Goal: Task Accomplishment & Management: Manage account settings

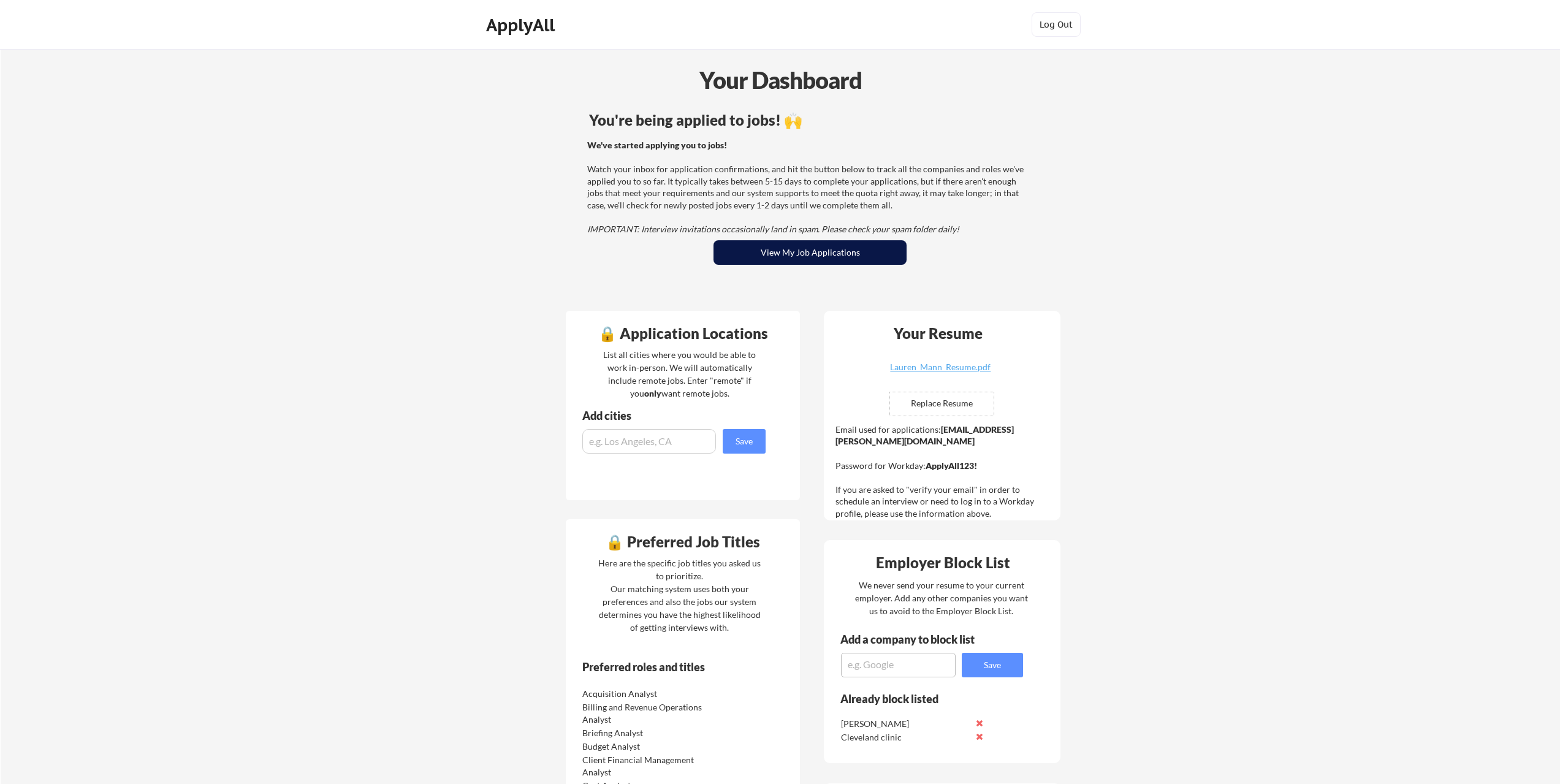
click at [824, 253] on button "View My Job Applications" at bounding box center [810, 252] width 193 height 24
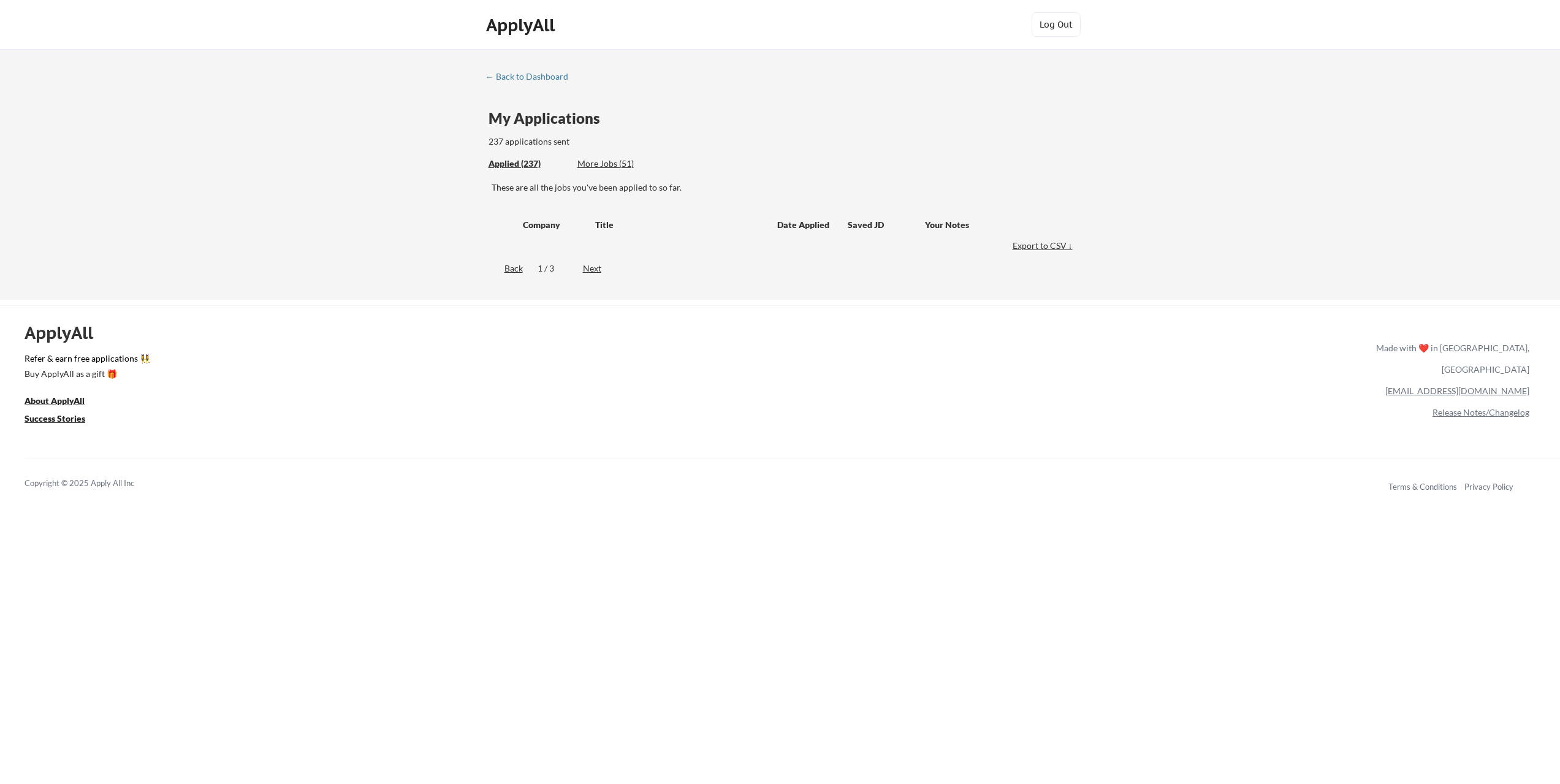
click at [597, 164] on div "More Jobs (51)" at bounding box center [622, 164] width 90 height 12
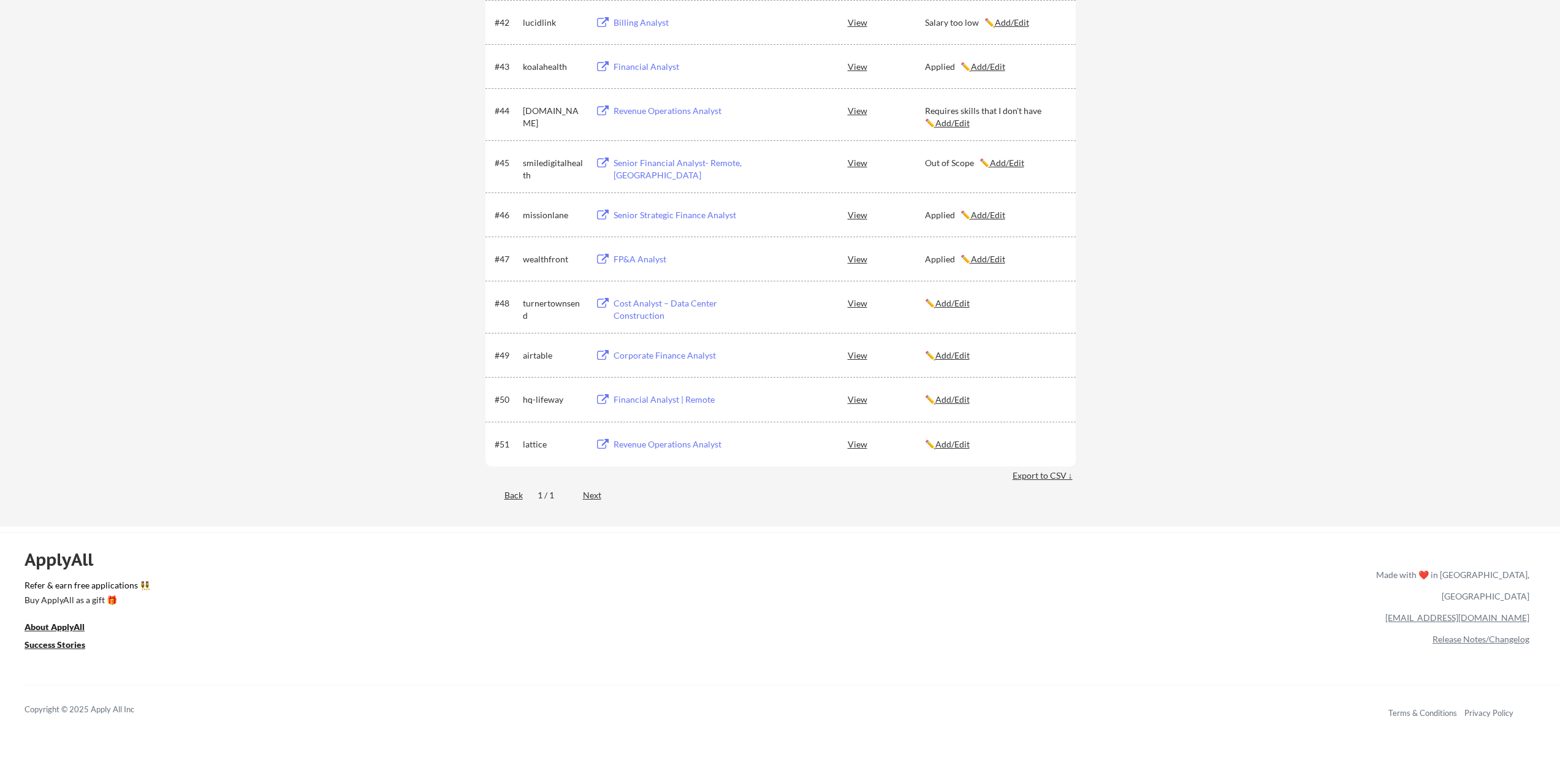
scroll to position [2233, 0]
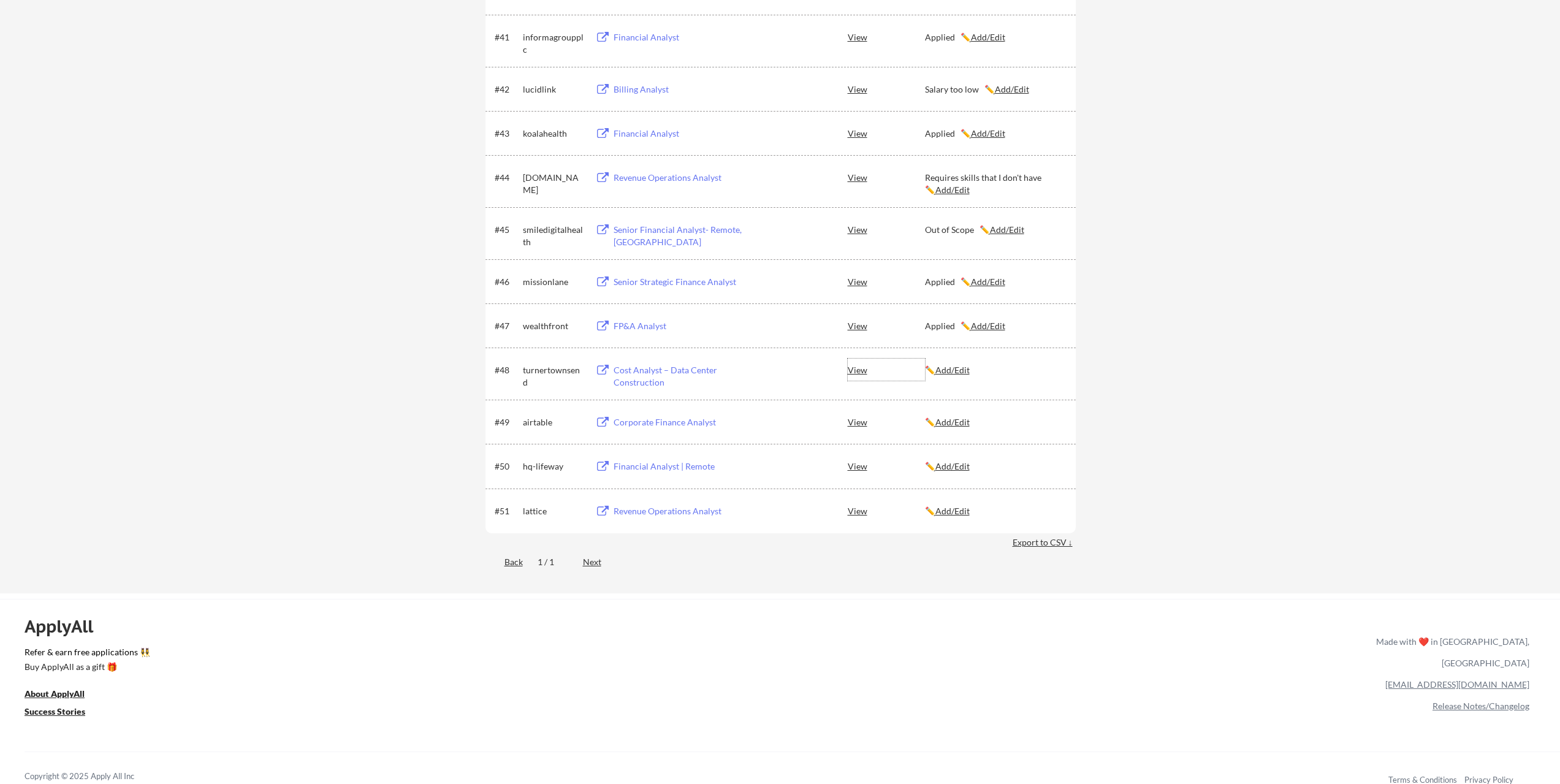
click at [850, 369] on div "View" at bounding box center [887, 369] width 77 height 22
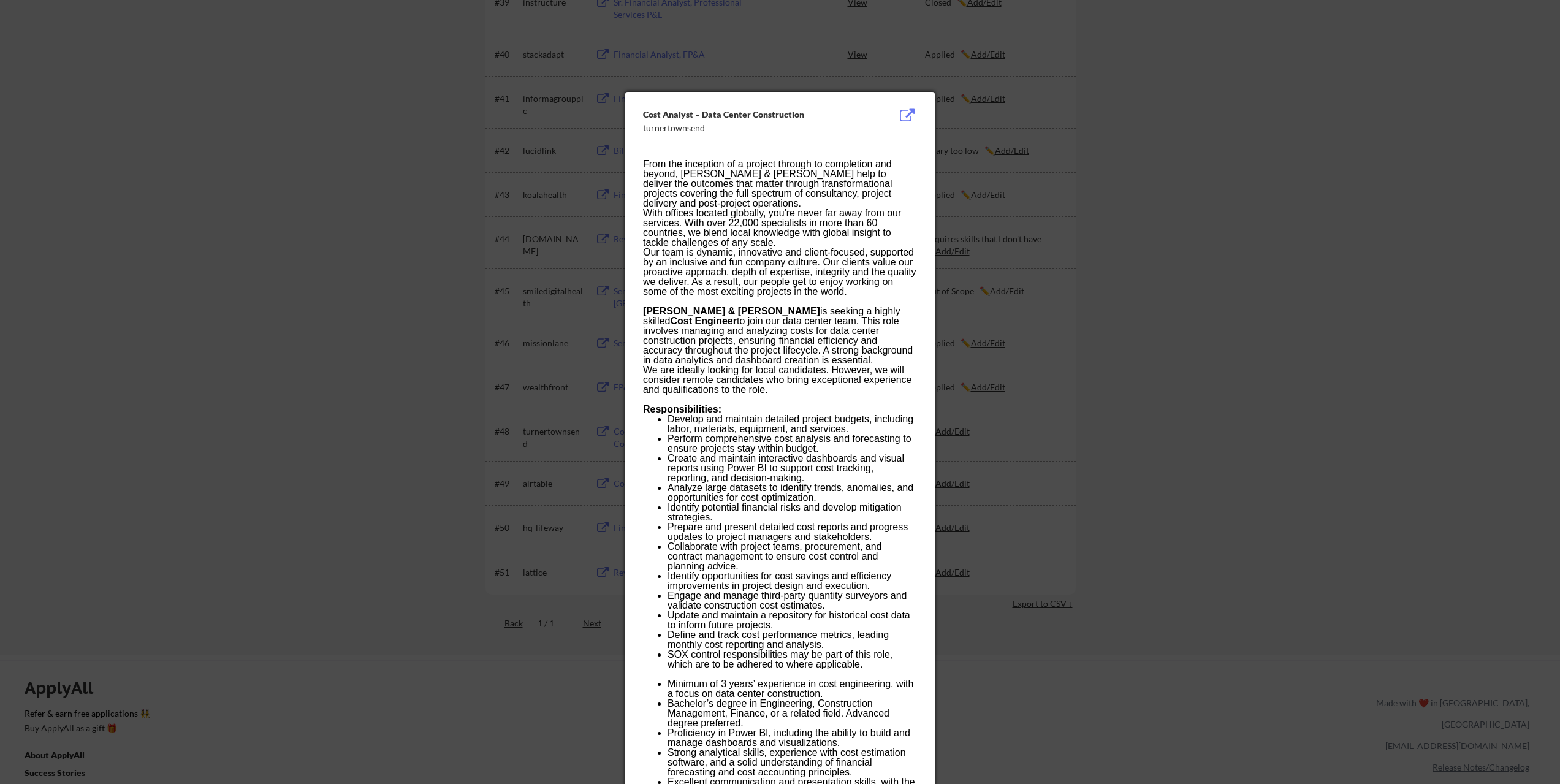
scroll to position [2355, 0]
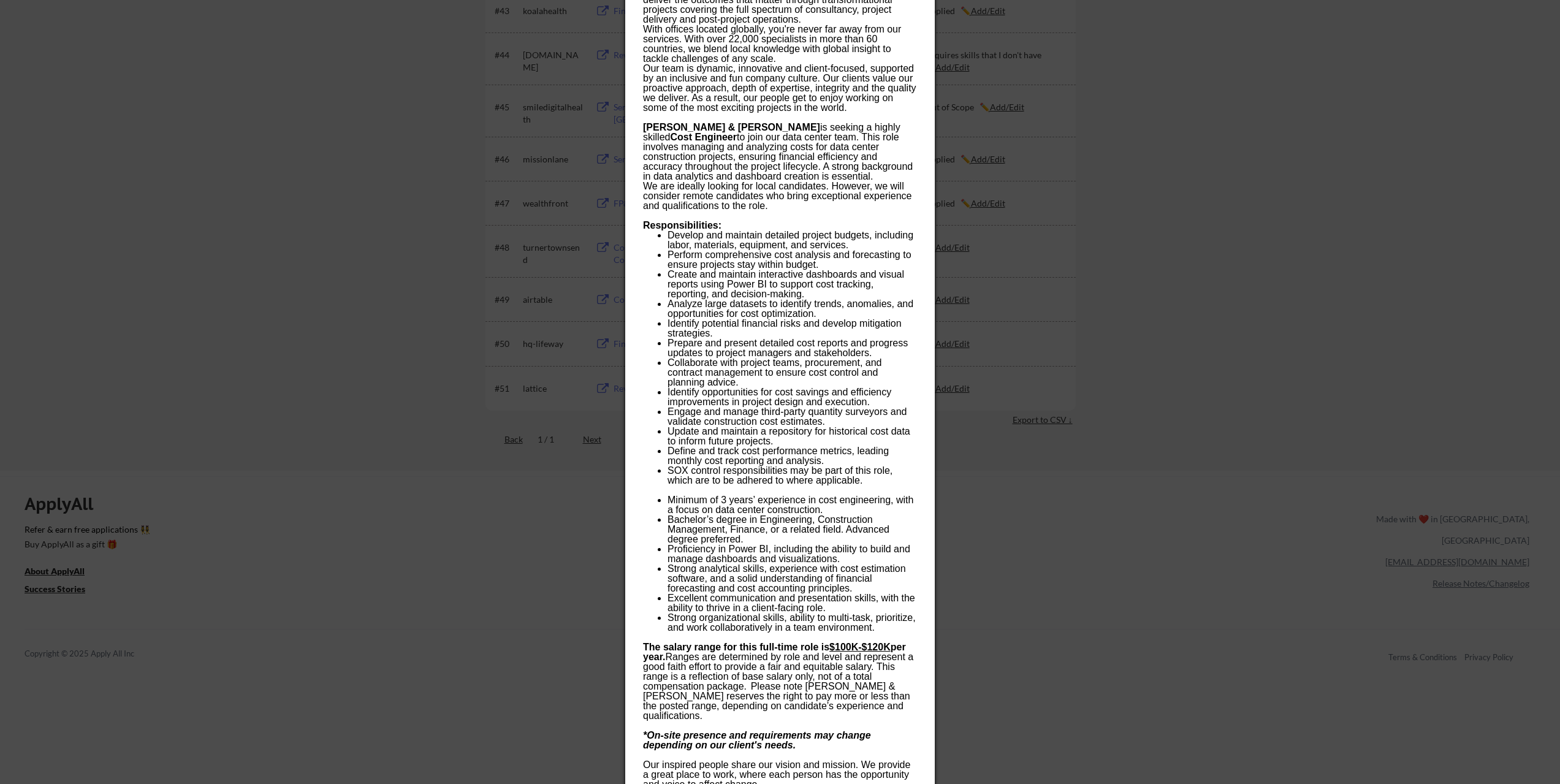
click at [589, 532] on div at bounding box center [780, 392] width 1560 height 784
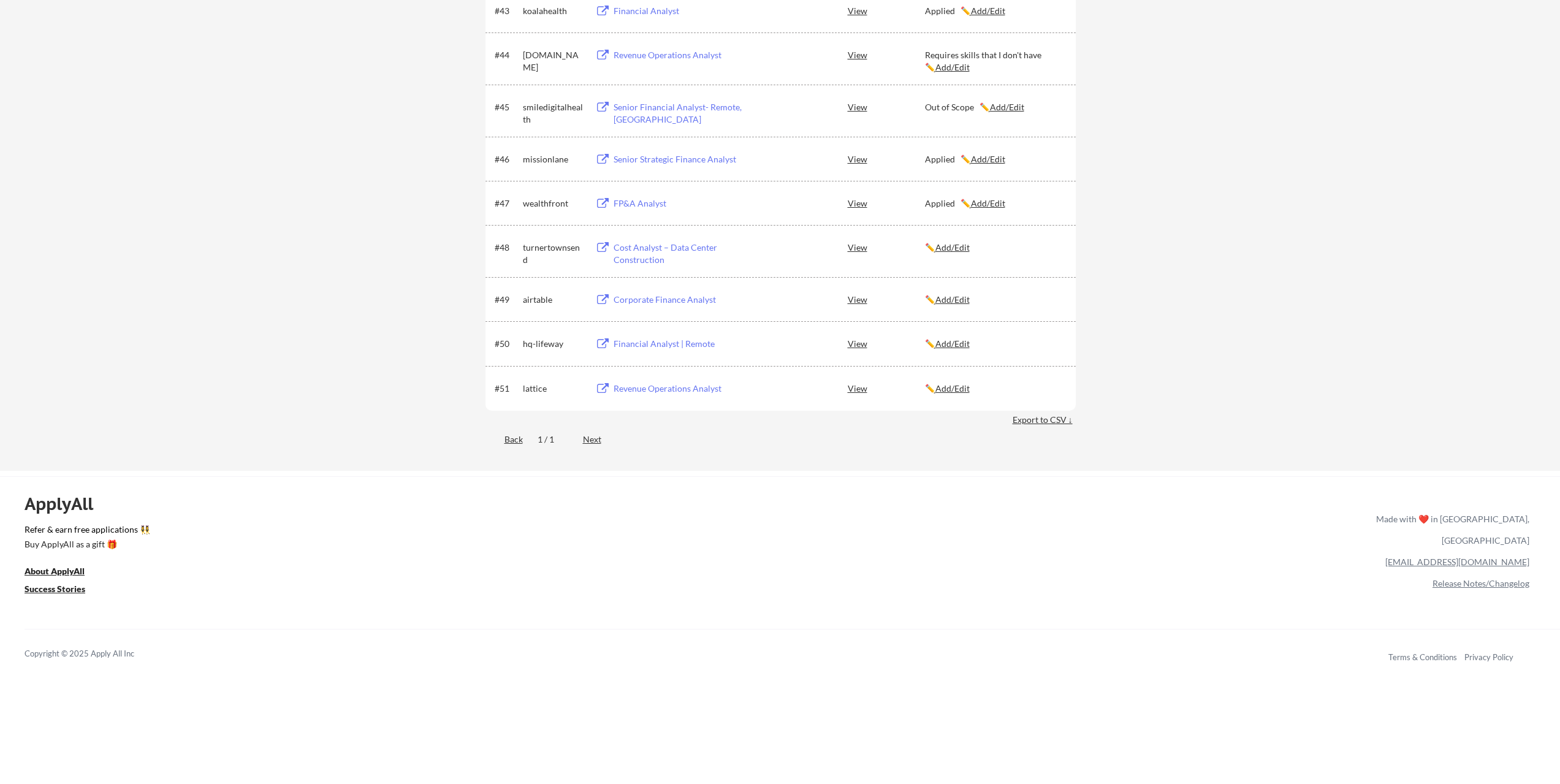
click at [652, 342] on div "Financial Analyst | Remote" at bounding box center [689, 344] width 152 height 12
click at [671, 388] on div "Revenue Operations Analyst" at bounding box center [689, 389] width 152 height 12
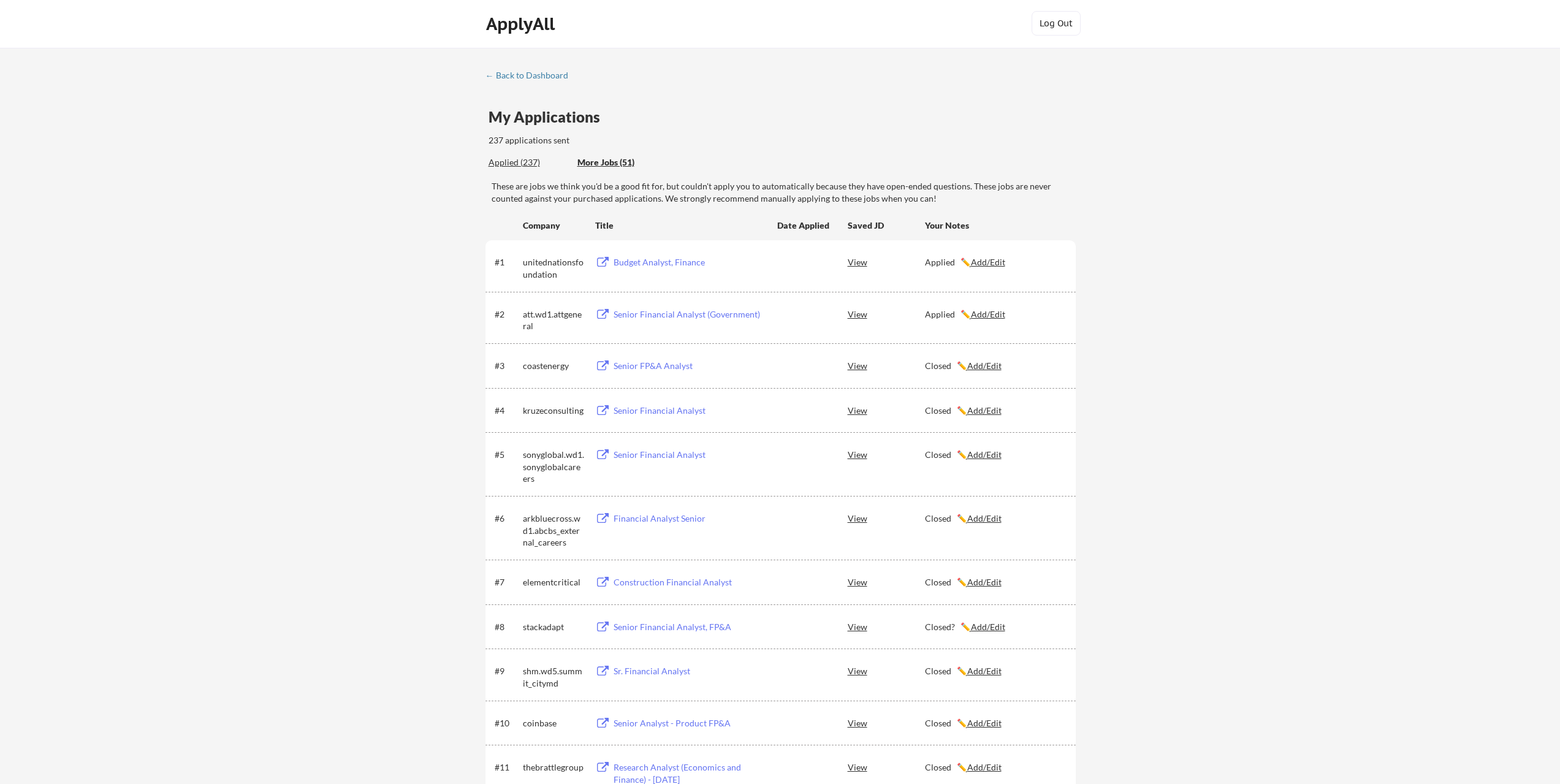
scroll to position [0, 0]
click at [512, 164] on div "Applied (237)" at bounding box center [529, 164] width 80 height 12
